Goal: Obtain resource: Download file/media

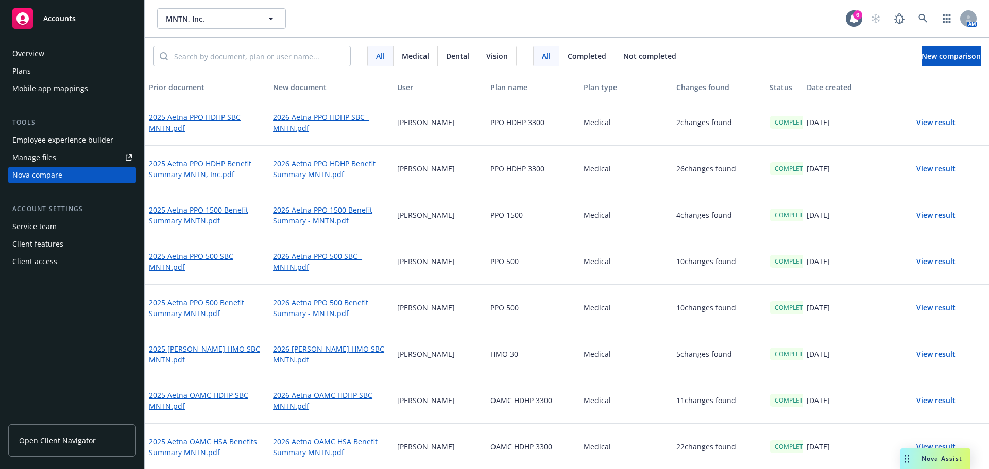
click at [939, 125] on button "View result" at bounding box center [936, 122] width 72 height 21
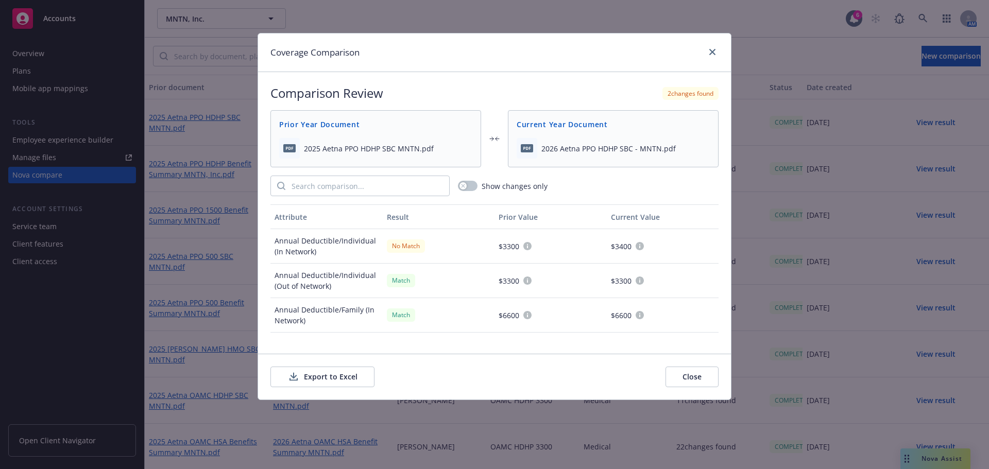
click at [341, 374] on button "Export to Excel" at bounding box center [322, 377] width 104 height 21
click at [712, 50] on icon "close" at bounding box center [712, 52] width 6 height 6
